Goal: Task Accomplishment & Management: Use online tool/utility

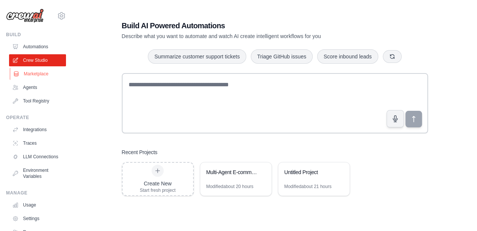
click at [44, 73] on link "Marketplace" at bounding box center [38, 74] width 57 height 12
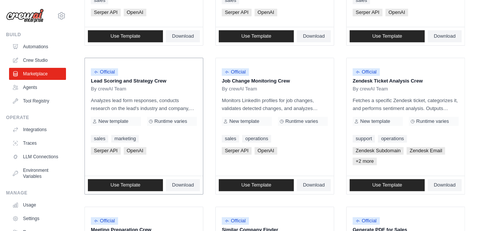
scroll to position [333, 0]
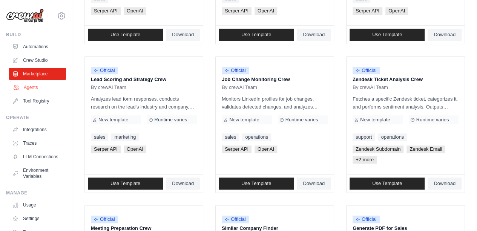
click at [49, 89] on link "Agents" at bounding box center [38, 87] width 57 height 12
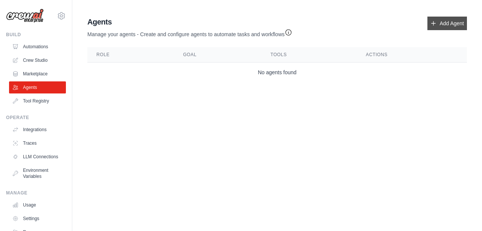
click at [456, 21] on link "Add Agent" at bounding box center [448, 24] width 40 height 14
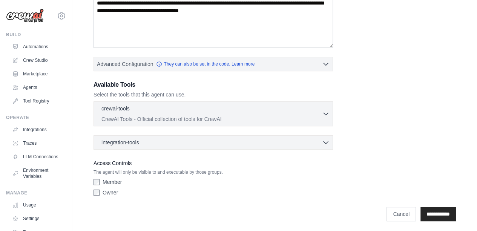
scroll to position [137, 0]
click at [49, 142] on link "Traces" at bounding box center [38, 143] width 57 height 12
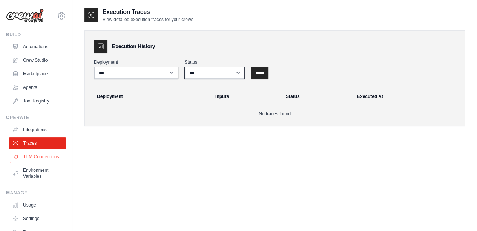
click at [51, 155] on link "LLM Connections" at bounding box center [38, 157] width 57 height 12
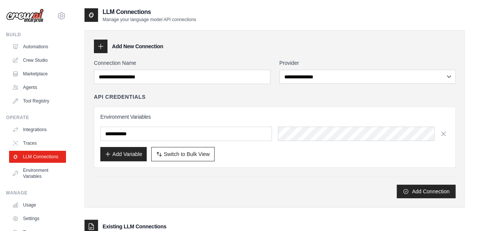
scroll to position [62, 0]
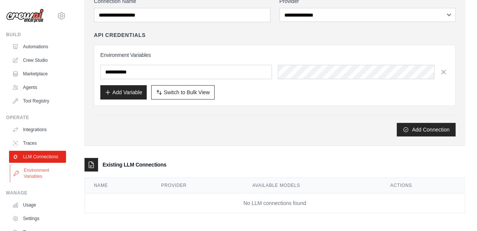
click at [51, 177] on link "Environment Variables" at bounding box center [38, 173] width 57 height 18
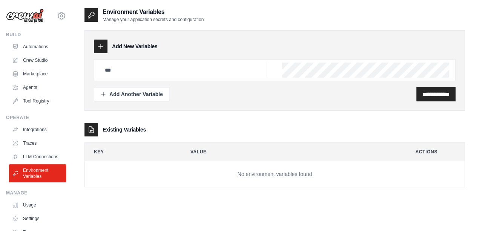
scroll to position [39, 0]
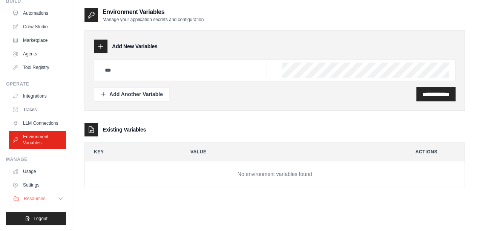
click at [41, 202] on button "Resources" at bounding box center [38, 198] width 57 height 12
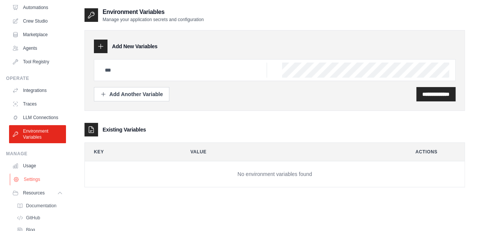
scroll to position [87, 0]
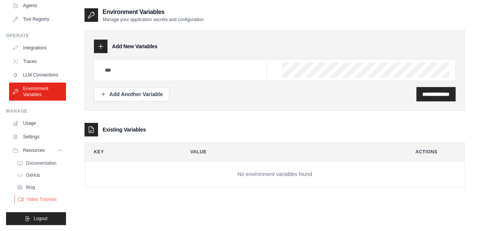
click at [38, 201] on span "Video Tutorials" at bounding box center [42, 199] width 30 height 6
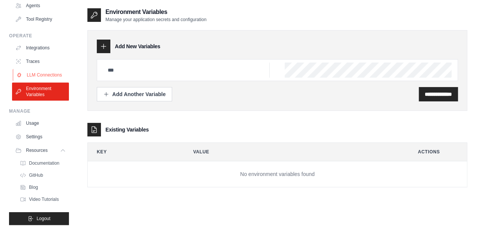
scroll to position [0, 0]
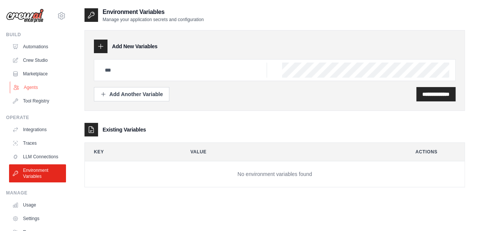
click at [26, 84] on link "Agents" at bounding box center [38, 87] width 57 height 12
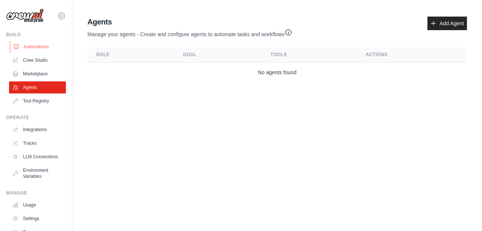
click at [35, 49] on link "Automations" at bounding box center [38, 47] width 57 height 12
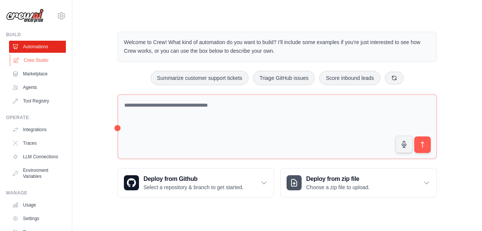
click at [41, 60] on link "Crew Studio" at bounding box center [38, 60] width 57 height 12
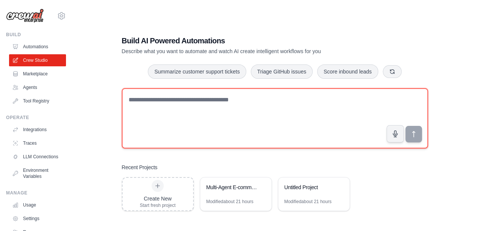
click at [175, 111] on textarea at bounding box center [275, 118] width 306 height 60
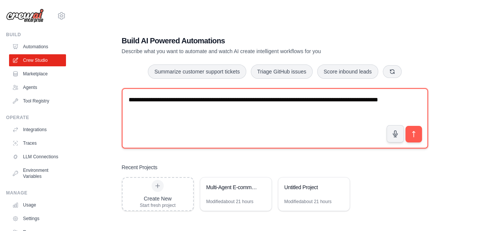
click at [234, 101] on textarea "**********" at bounding box center [275, 118] width 306 height 60
click at [278, 102] on textarea "**********" at bounding box center [275, 118] width 306 height 60
click at [261, 110] on textarea "**********" at bounding box center [275, 118] width 306 height 60
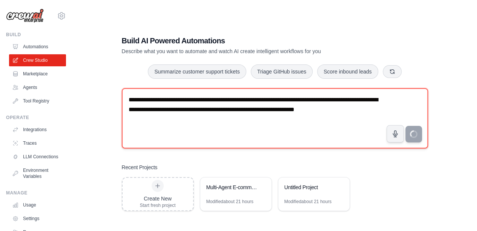
type textarea "**********"
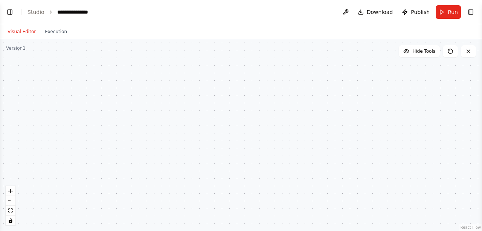
scroll to position [46, 0]
click at [12, 12] on button "Toggle Left Sidebar" at bounding box center [10, 12] width 11 height 11
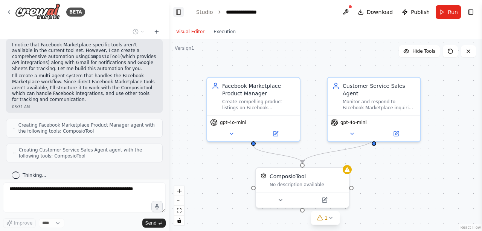
scroll to position [386, 0]
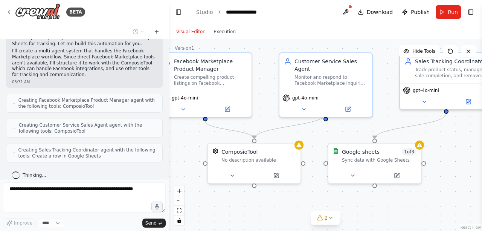
drag, startPoint x: 222, startPoint y: 177, endPoint x: 174, endPoint y: 153, distance: 54.1
click at [174, 153] on div ".deletable-edge-delete-btn { width: 20px; height: 20px; border: 0px solid #ffff…" at bounding box center [325, 135] width 313 height 192
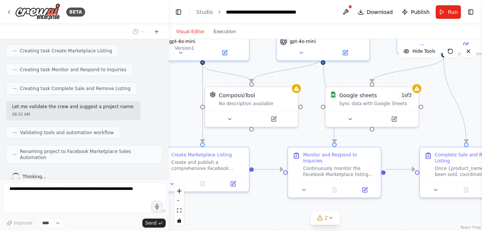
scroll to position [530, 0]
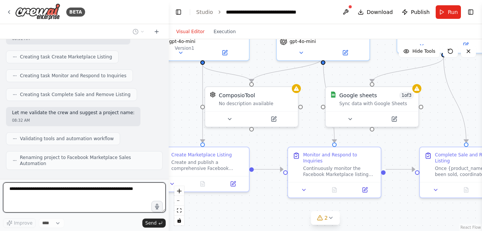
drag, startPoint x: 440, startPoint y: 156, endPoint x: 438, endPoint y: 99, distance: 56.6
click at [438, 99] on div ".deletable-edge-delete-btn { width: 20px; height: 20px; border: 0px solid #ffff…" at bounding box center [325, 135] width 313 height 192
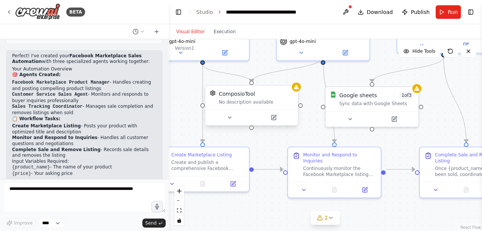
click at [270, 105] on div "ComposioTool No description available" at bounding box center [251, 98] width 93 height 24
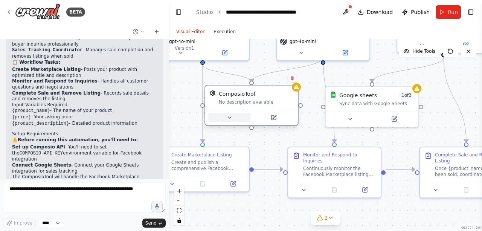
click at [231, 116] on icon at bounding box center [230, 118] width 6 height 6
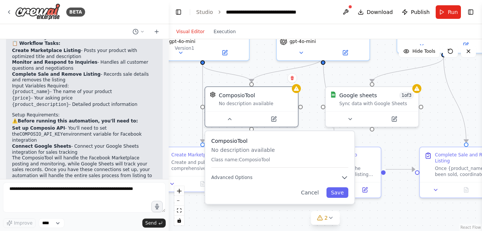
scroll to position [737, 0]
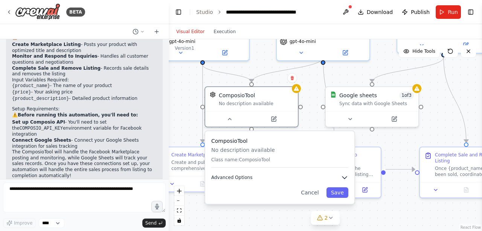
click at [313, 175] on button "Advanced Options" at bounding box center [279, 178] width 137 height 8
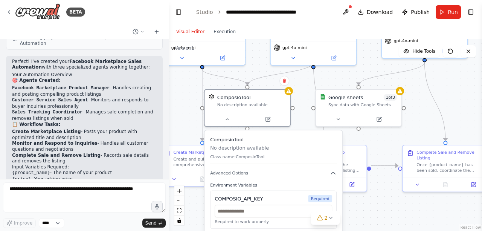
scroll to position [649, 0]
click at [185, 114] on div ".deletable-edge-delete-btn { width: 20px; height: 20px; border: 0px solid #ffff…" at bounding box center [325, 135] width 313 height 192
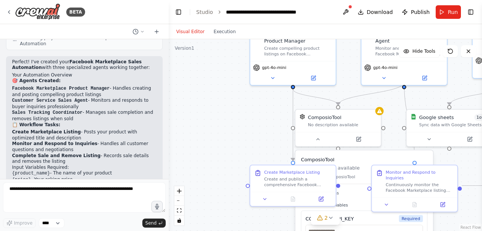
drag, startPoint x: 185, startPoint y: 114, endPoint x: 276, endPoint y: 134, distance: 93.0
click at [276, 134] on div ".deletable-edge-delete-btn { width: 20px; height: 20px; border: 0px solid #ffff…" at bounding box center [325, 135] width 313 height 192
click at [266, 200] on icon at bounding box center [265, 198] width 6 height 6
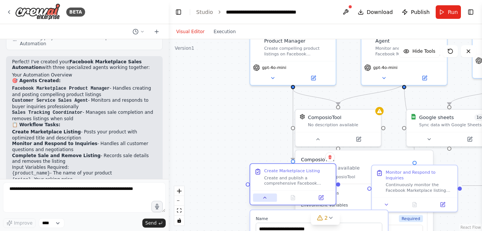
click at [266, 200] on icon at bounding box center [265, 198] width 6 height 6
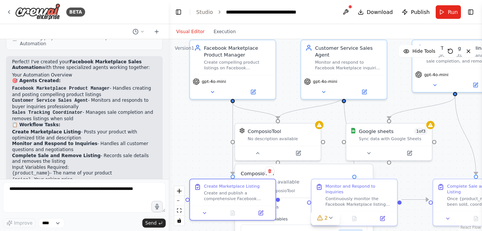
drag, startPoint x: 270, startPoint y: 130, endPoint x: 207, endPoint y: 144, distance: 64.0
click at [207, 144] on div ".deletable-edge-delete-btn { width: 20px; height: 20px; border: 0px solid #ffff…" at bounding box center [325, 135] width 313 height 192
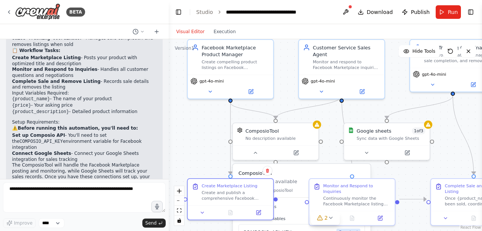
scroll to position [737, 0]
